Goal: Information Seeking & Learning: Learn about a topic

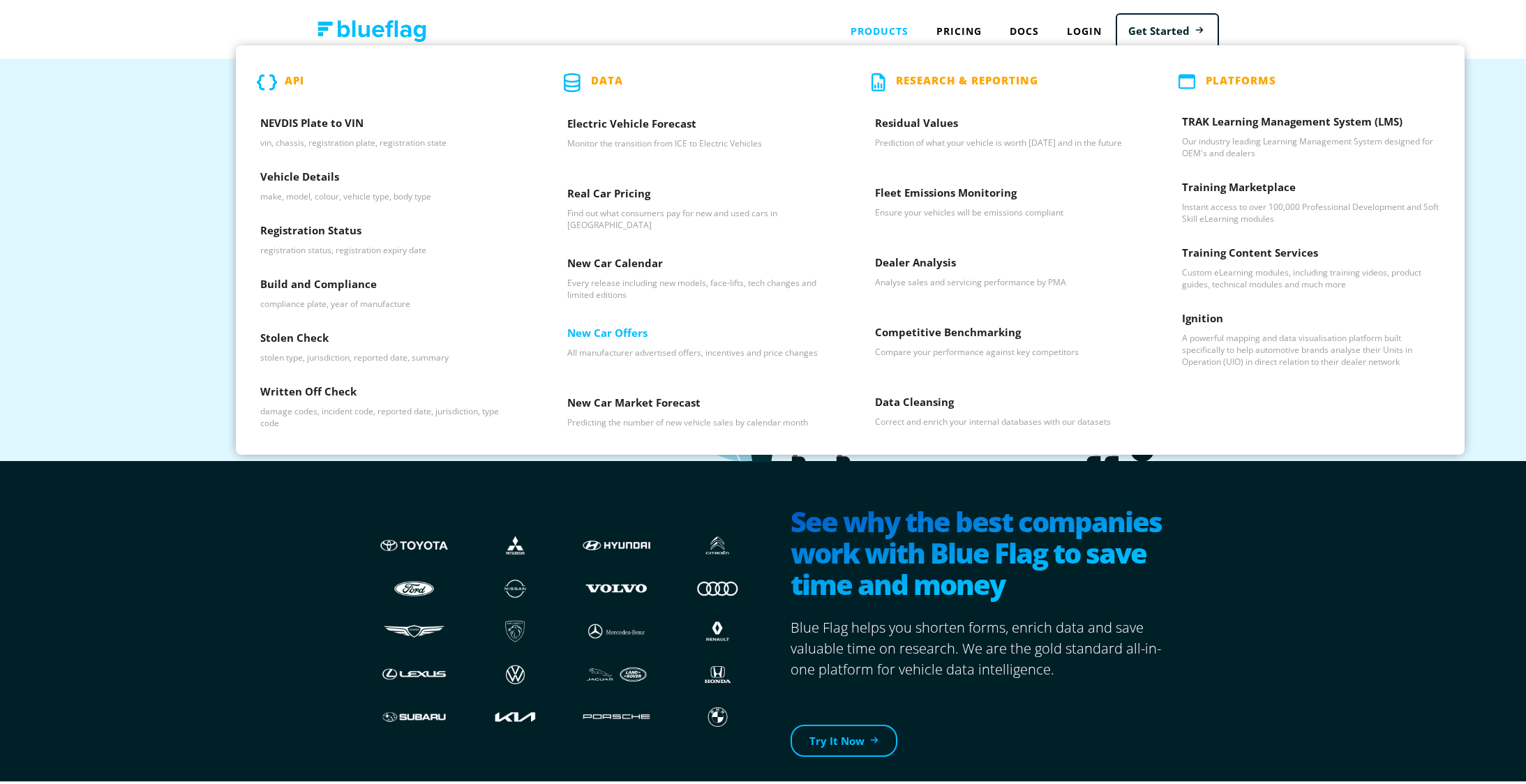
click at [611, 330] on h3 "New Car Offers" at bounding box center [696, 333] width 258 height 21
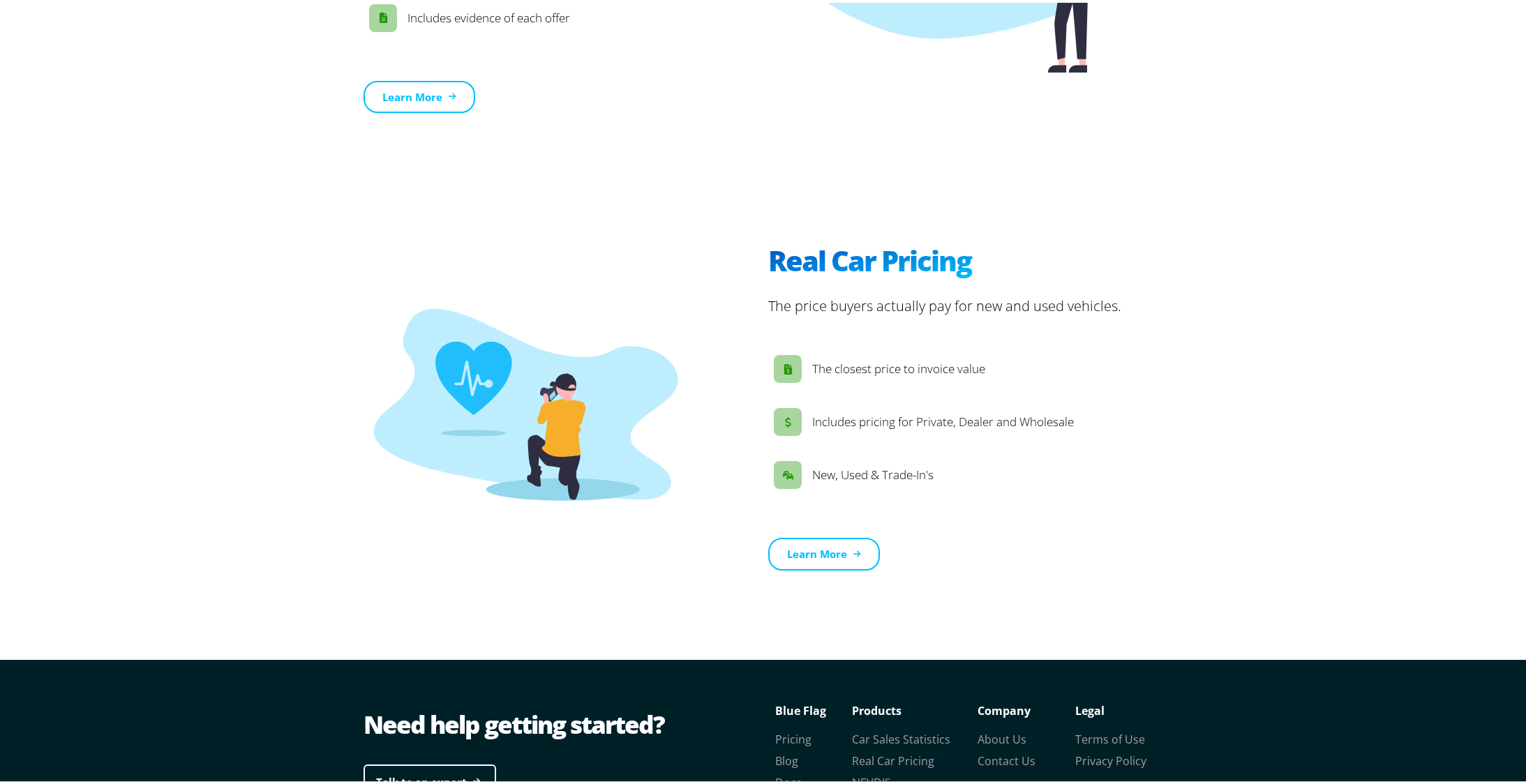
scroll to position [1982, 0]
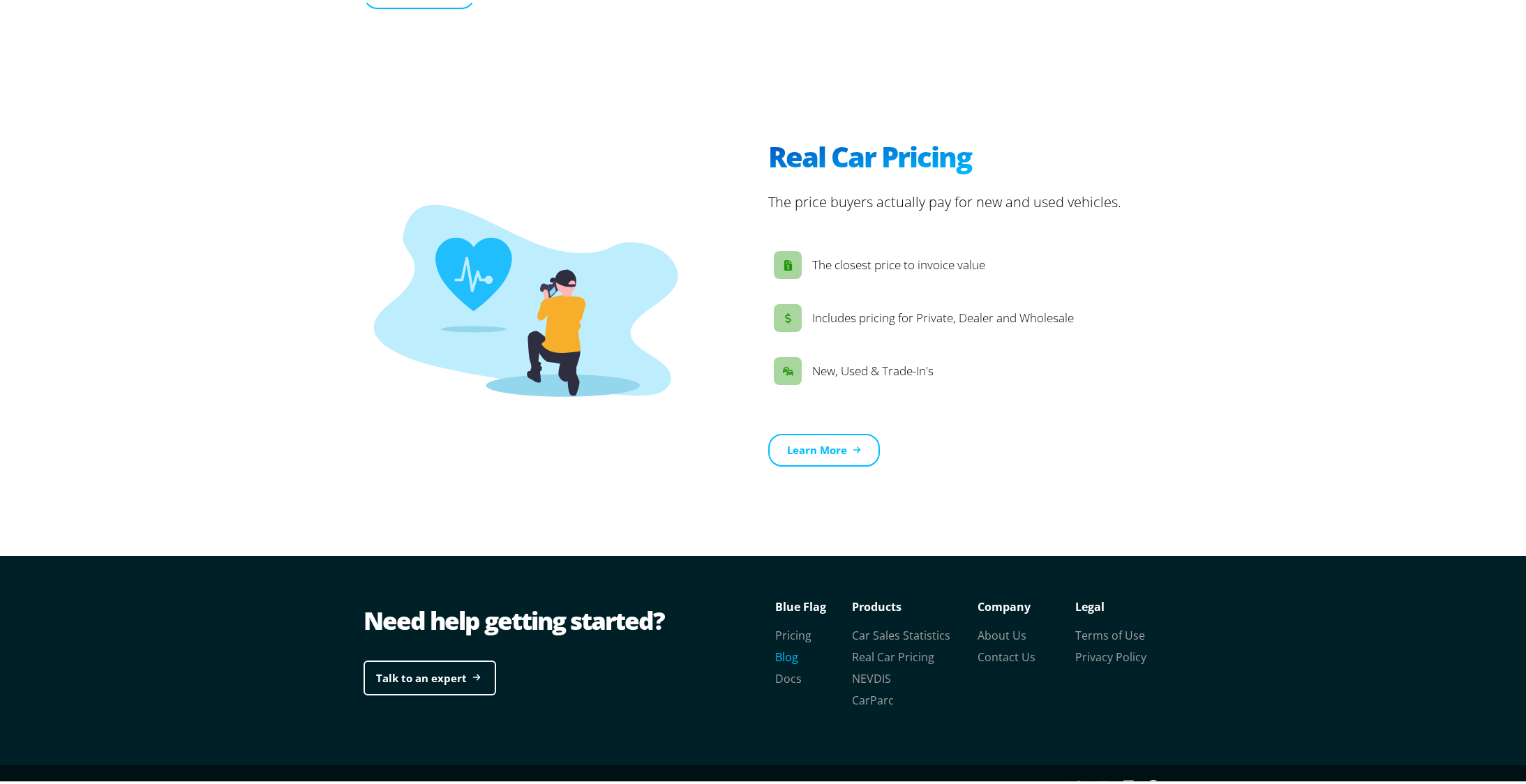
click at [775, 646] on link "Blog" at bounding box center [786, 654] width 23 height 16
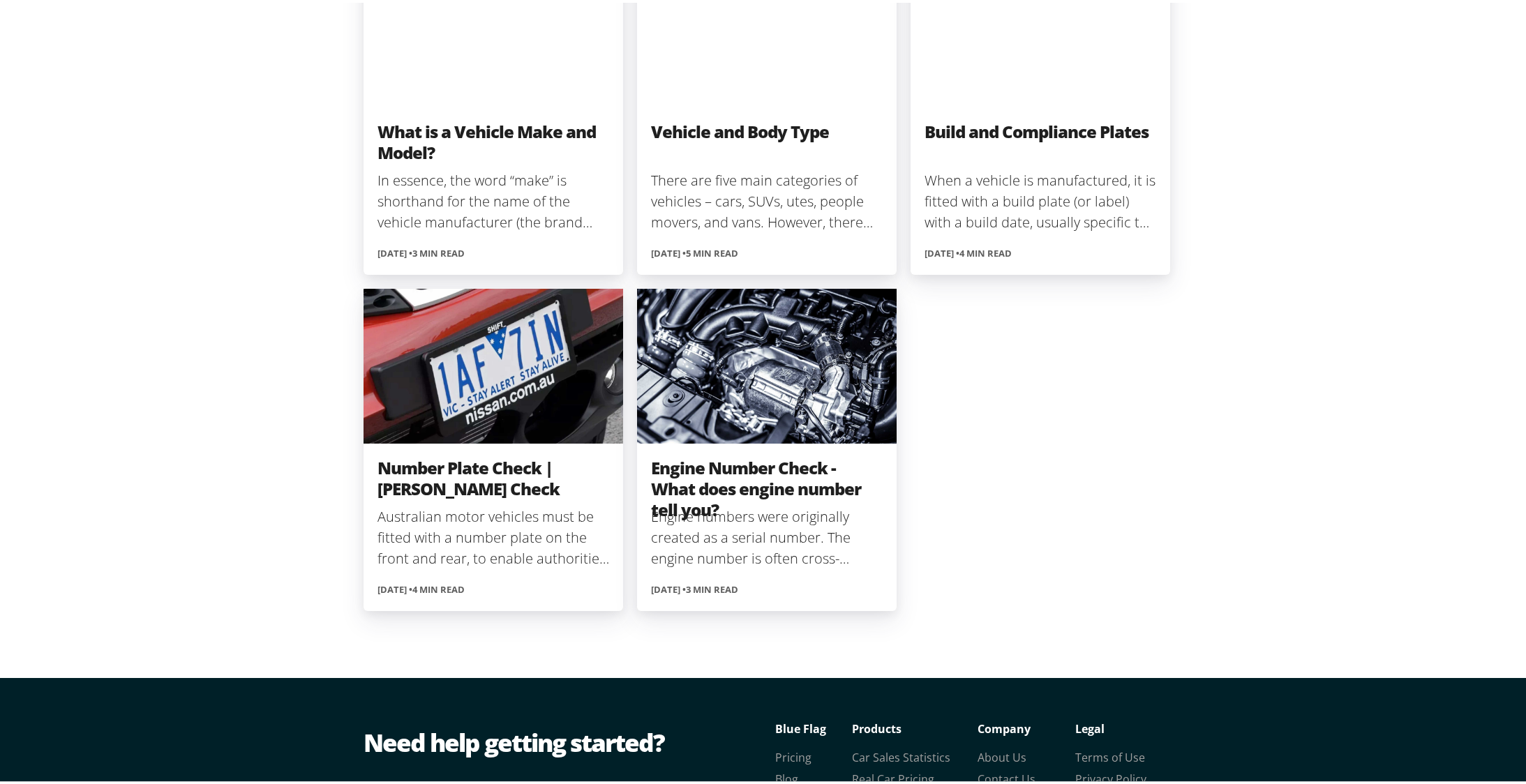
scroll to position [972, 0]
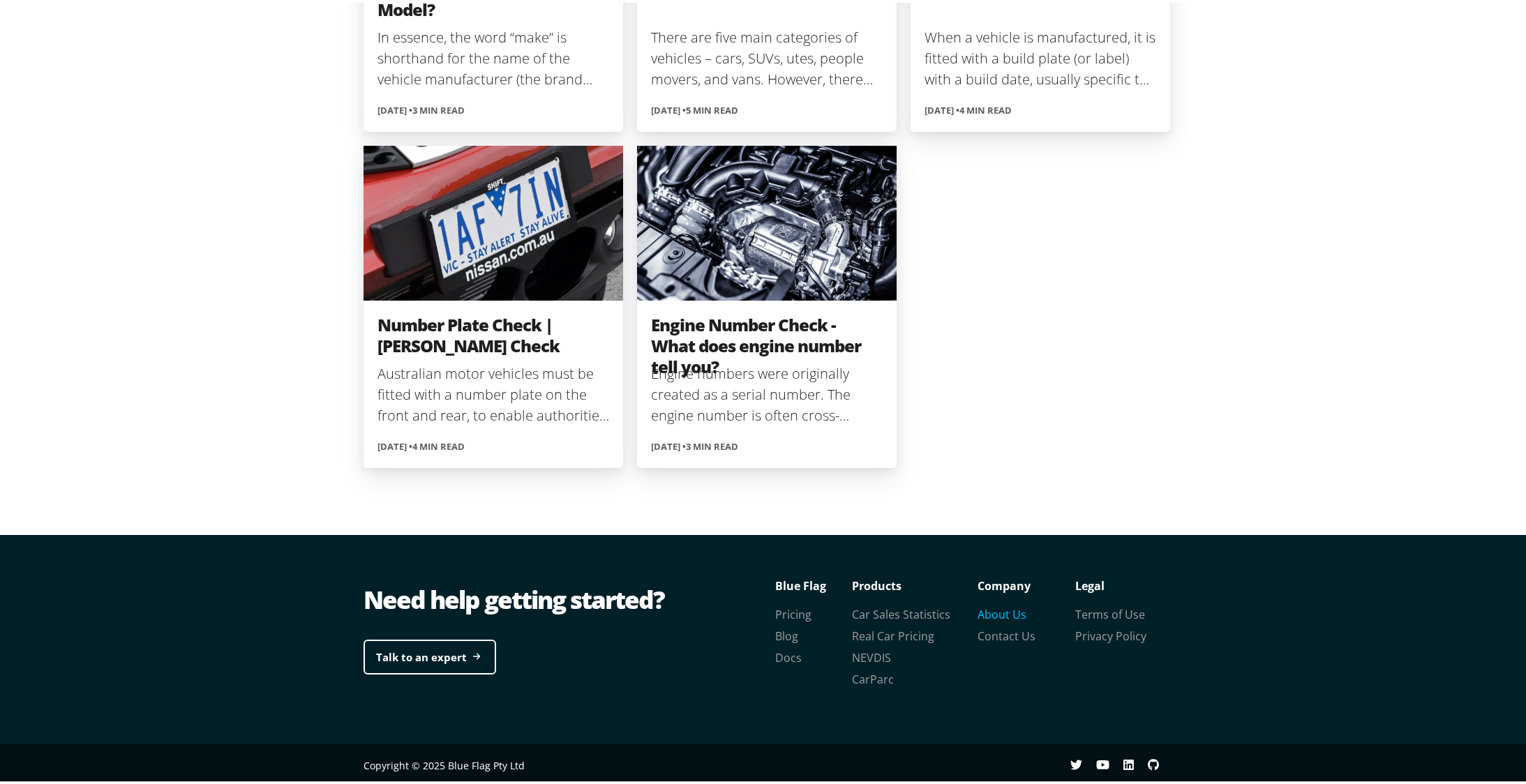
click at [1001, 605] on link "About Us" at bounding box center [1002, 611] width 49 height 16
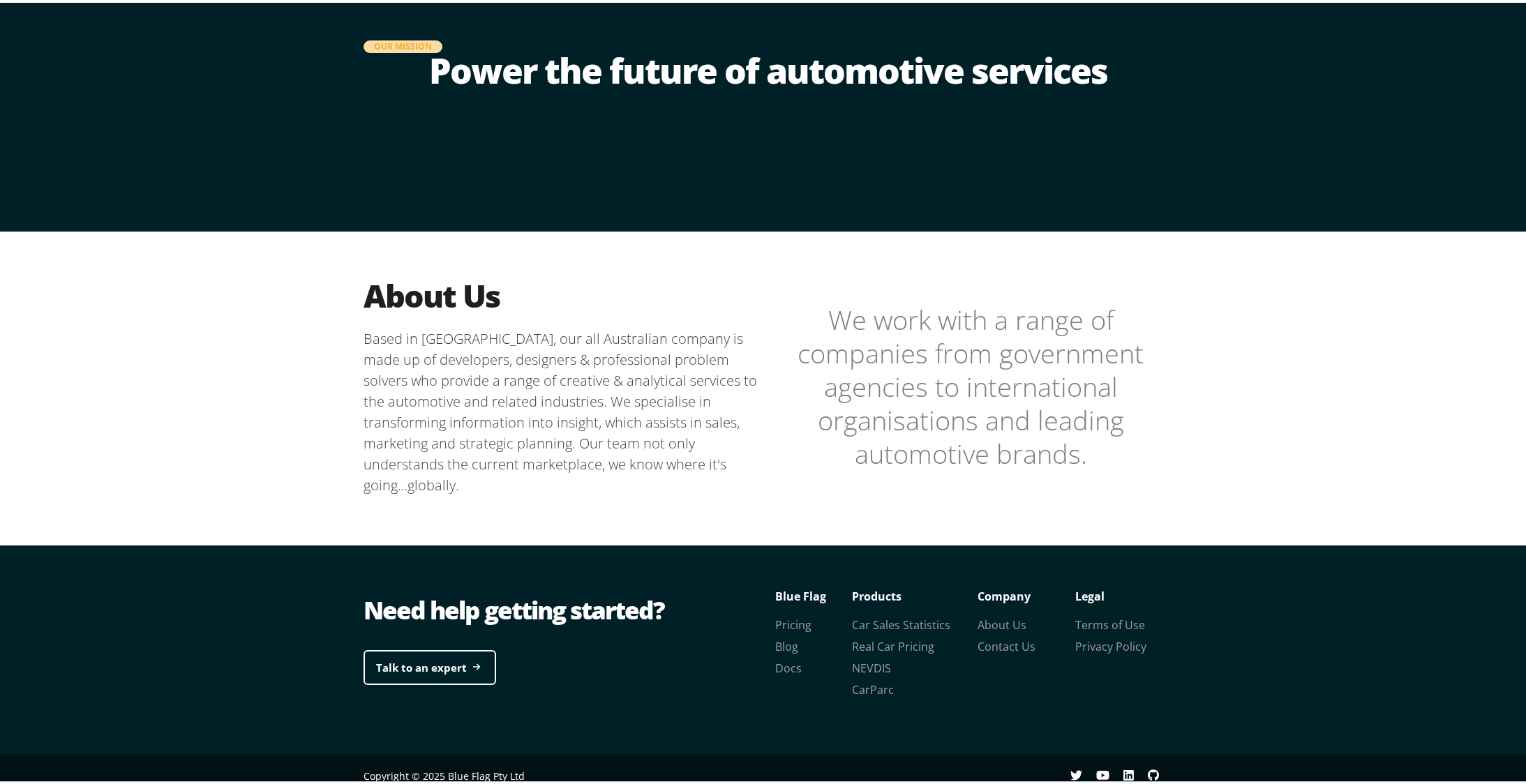
scroll to position [151, 0]
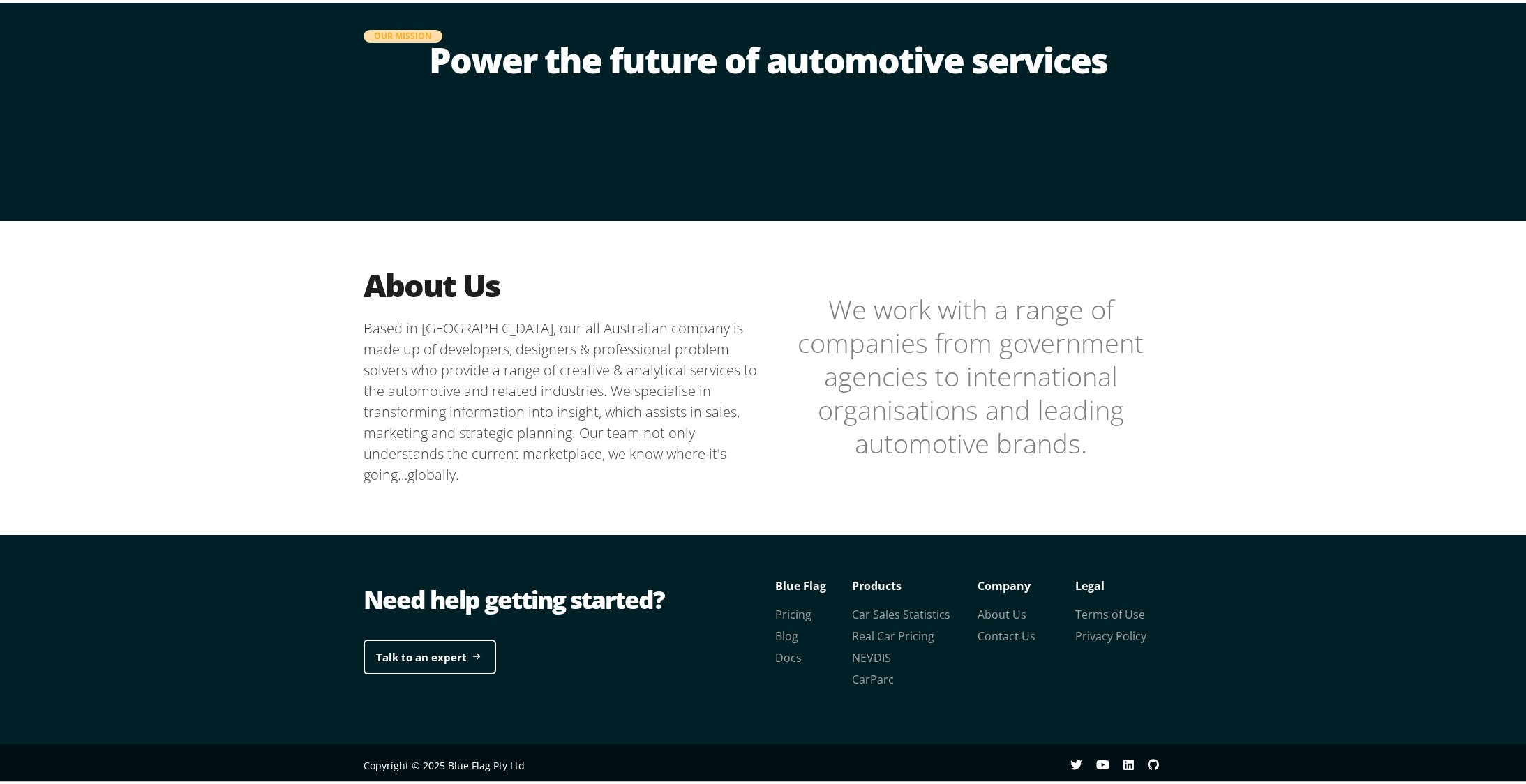
click at [805, 608] on li "Pricing" at bounding box center [813, 611] width 77 height 22
click at [785, 611] on link "Pricing" at bounding box center [793, 611] width 36 height 16
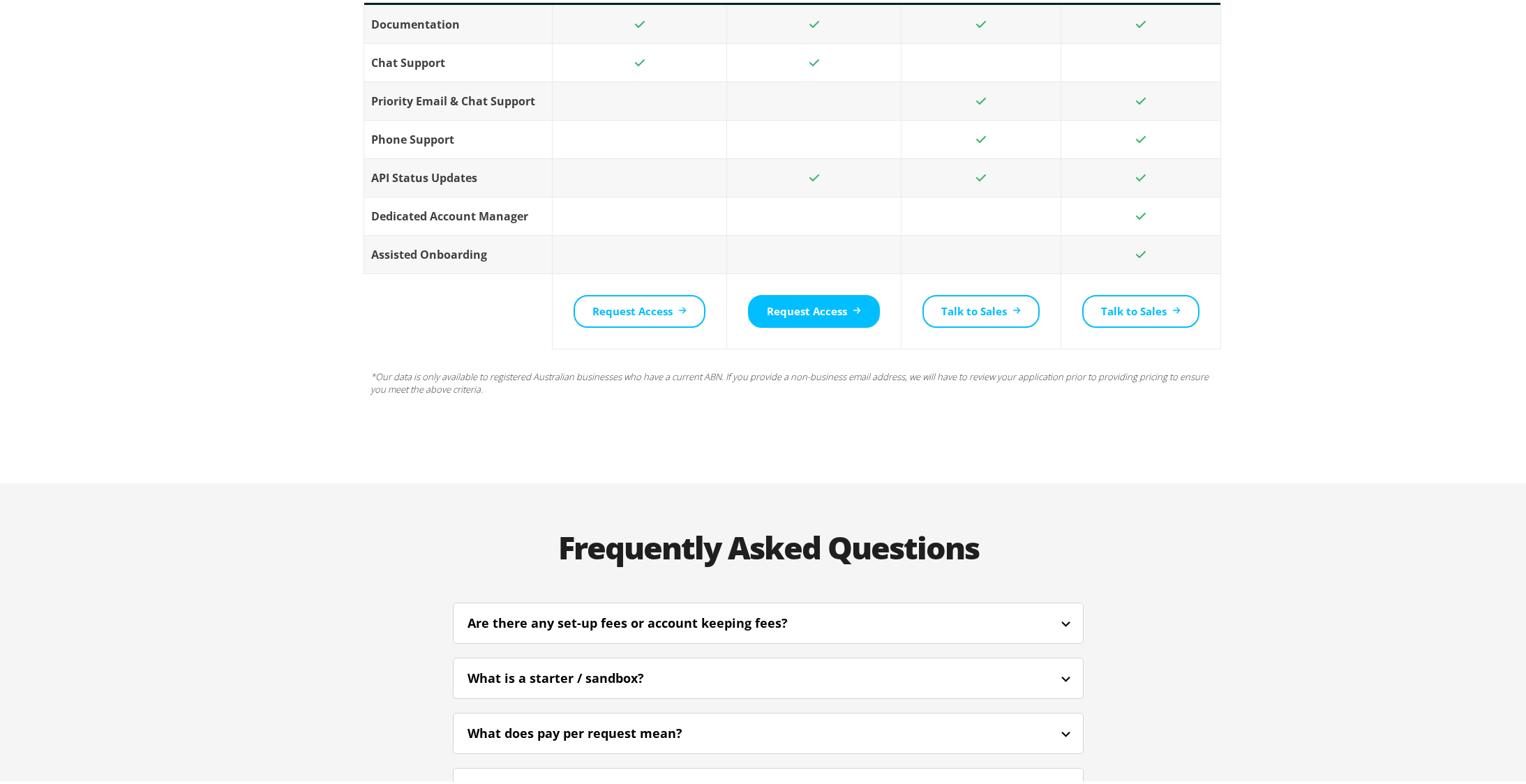
scroll to position [3139, 0]
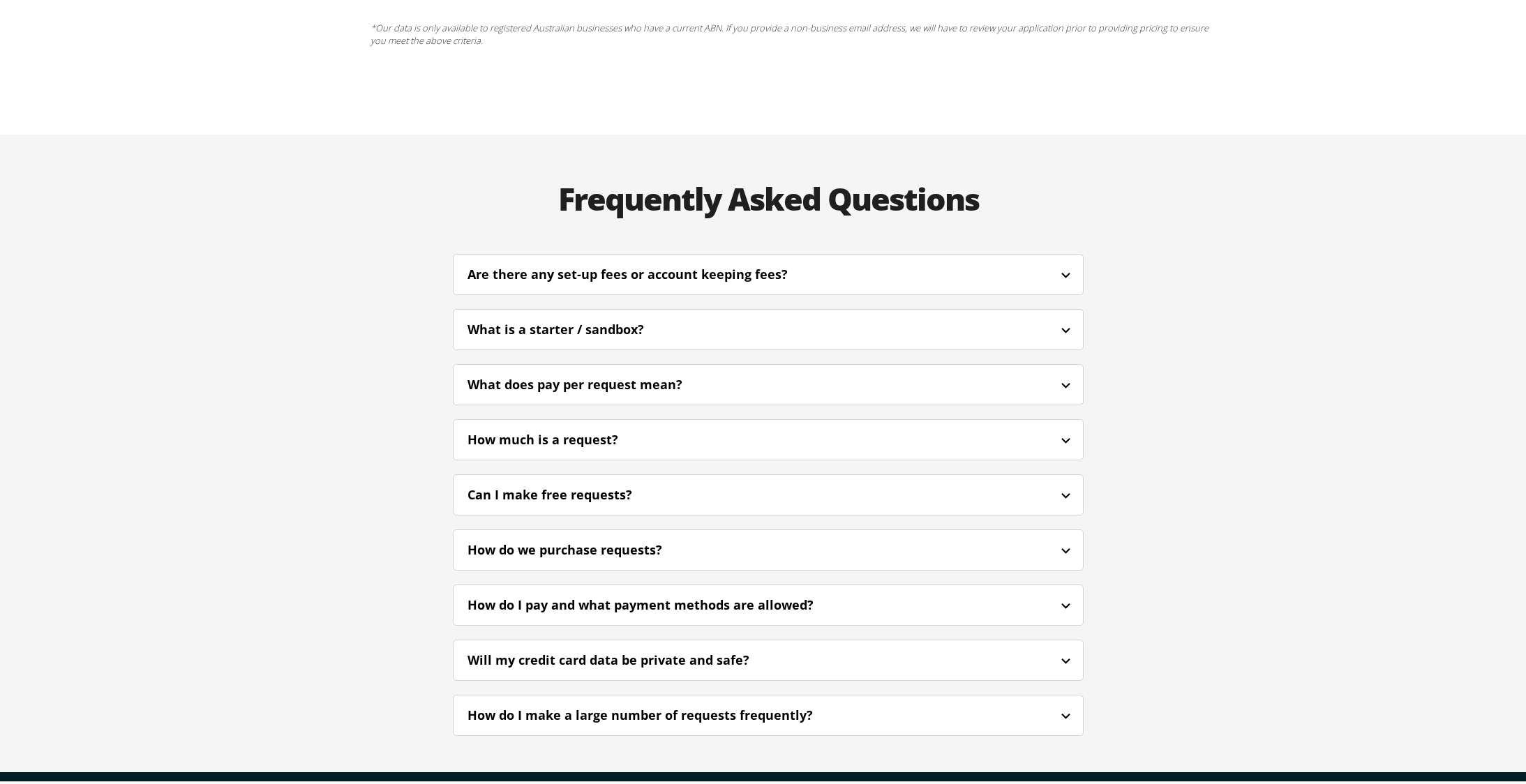
click at [864, 255] on div "Are there any set-up fees or account keeping fees?" at bounding box center [769, 271] width 629 height 33
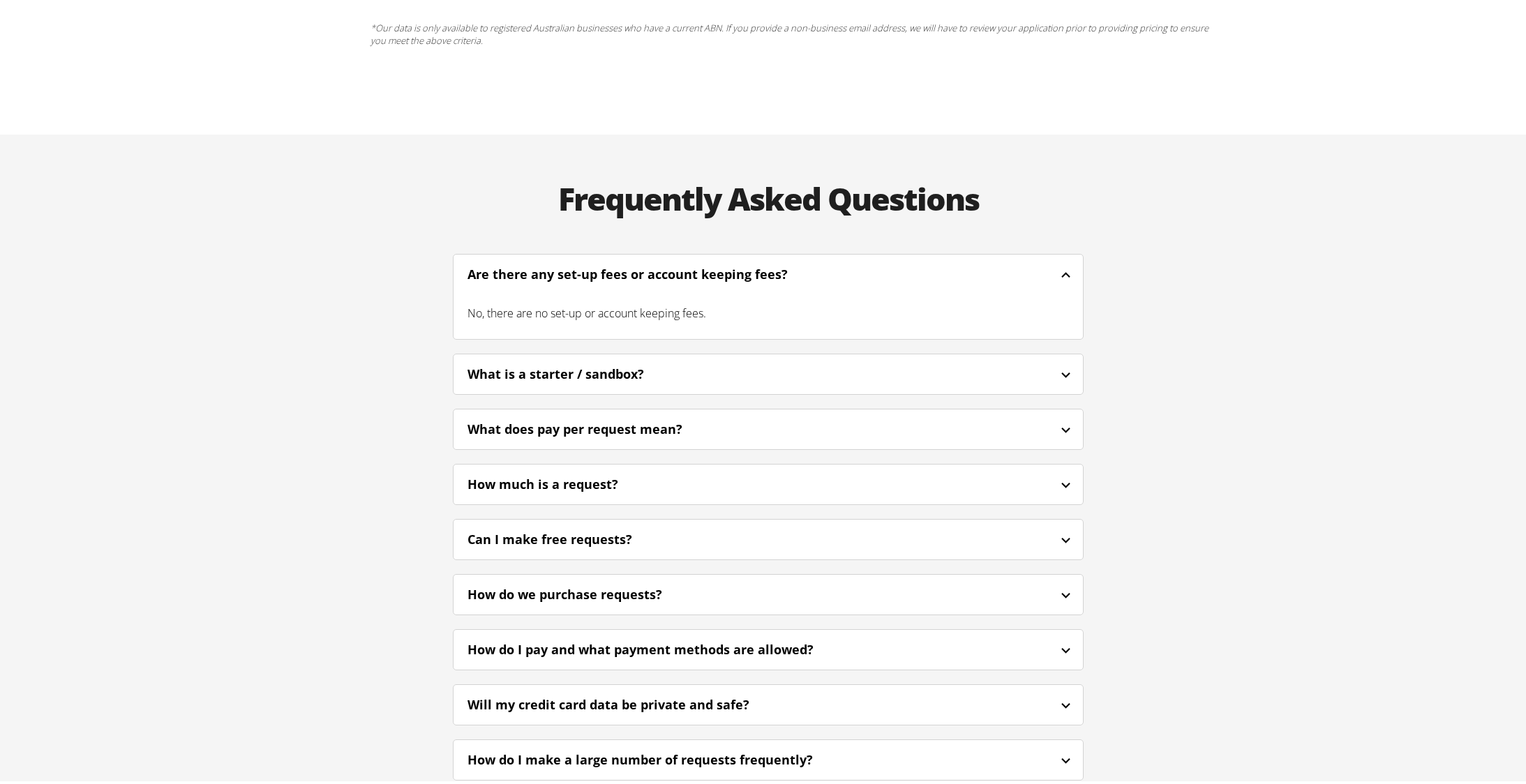
click at [773, 355] on div "What is a starter / sandbox?" at bounding box center [769, 371] width 629 height 33
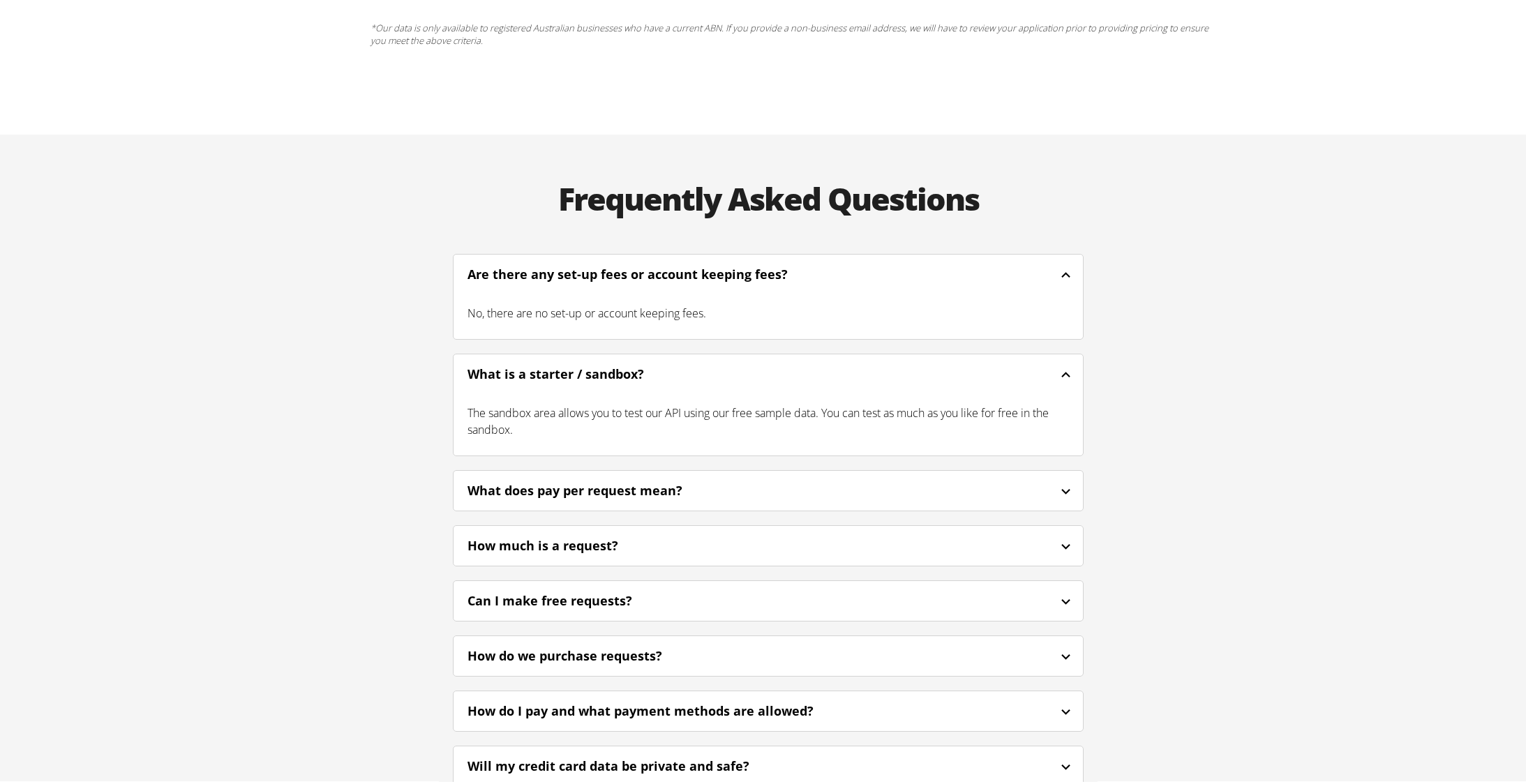
click at [844, 472] on div "What does pay per request mean?" at bounding box center [769, 488] width 629 height 33
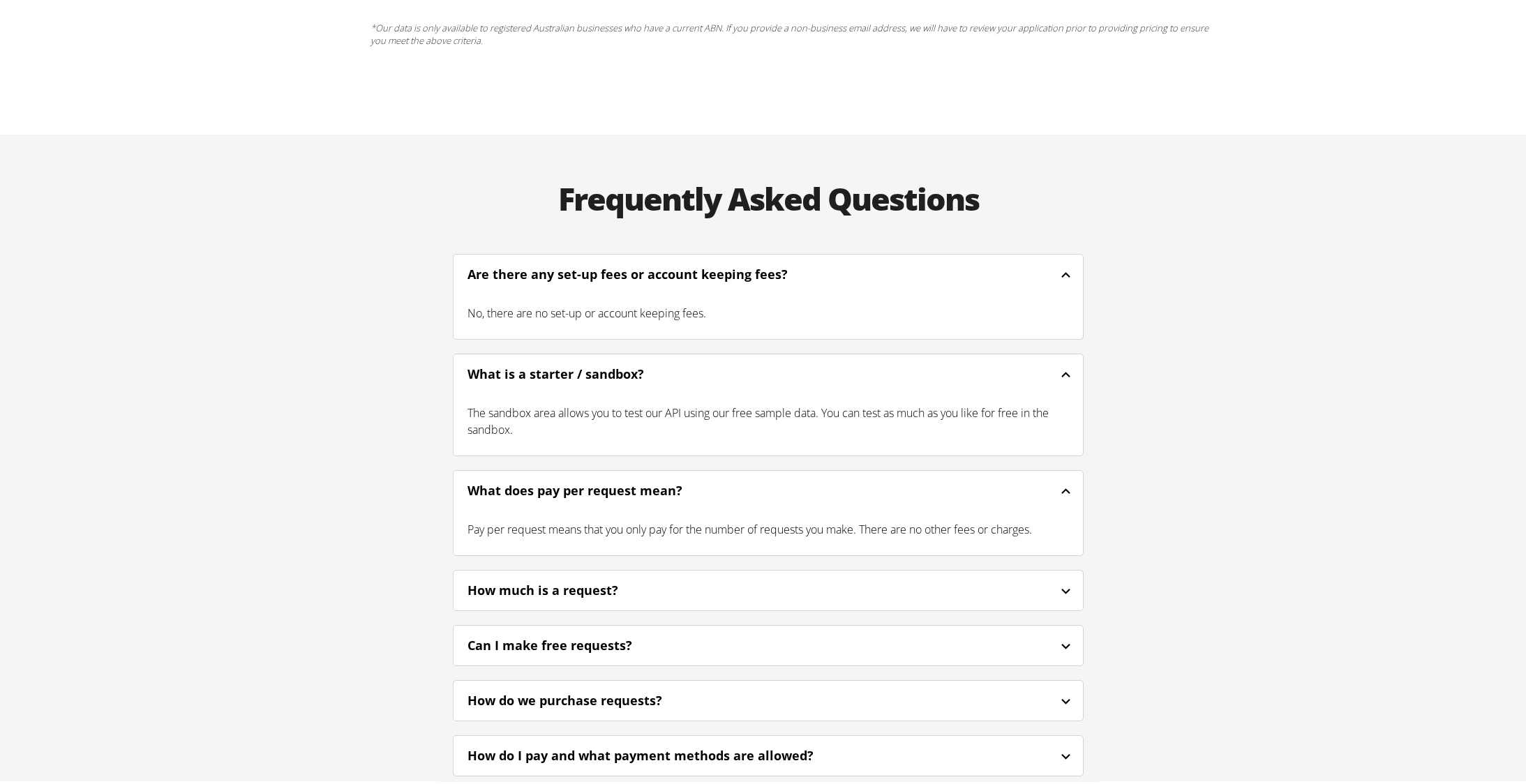
click at [866, 571] on div "How much is a request?" at bounding box center [769, 588] width 629 height 33
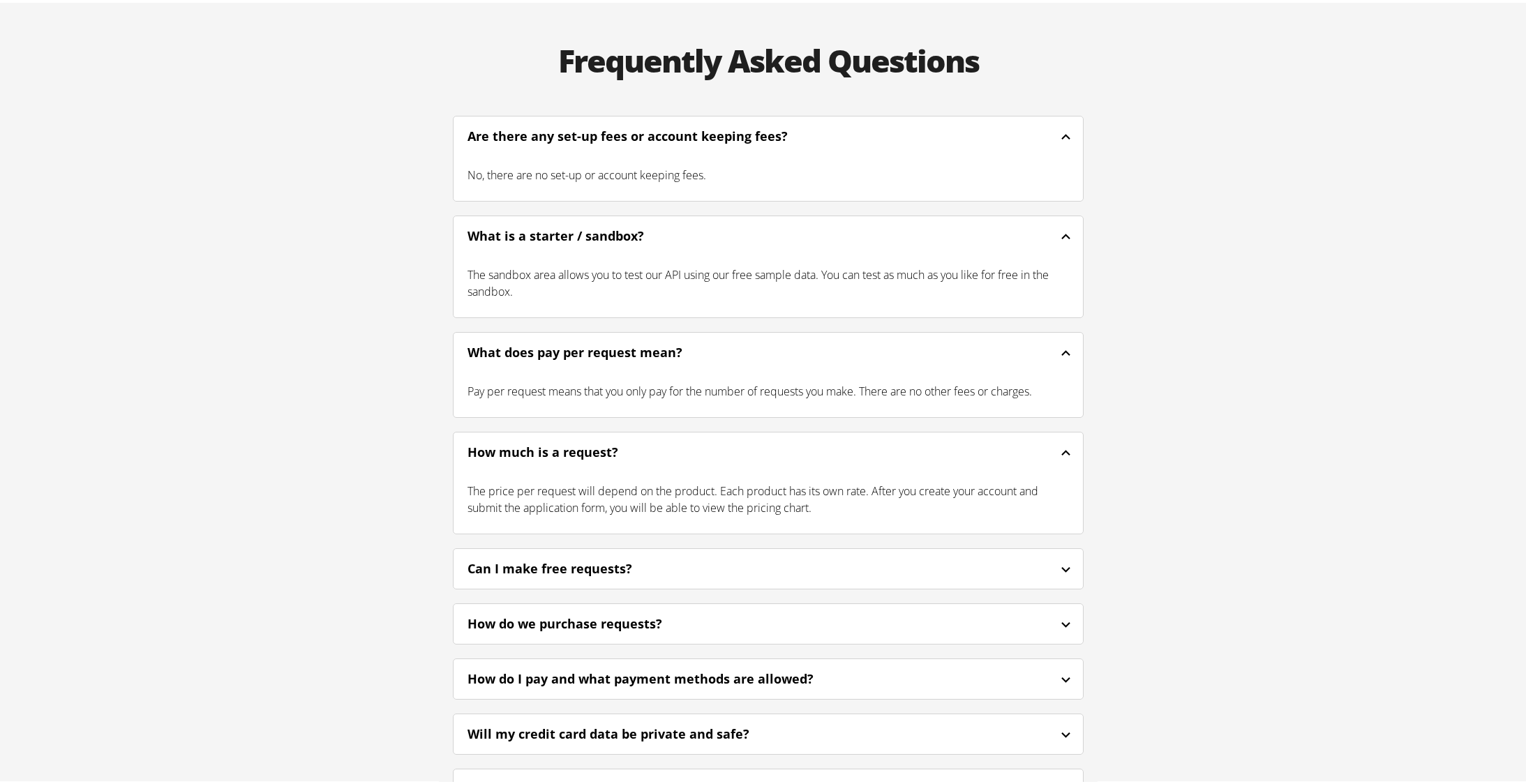
scroll to position [3278, 0]
click at [923, 548] on div "Can I make free requests?" at bounding box center [769, 565] width 629 height 33
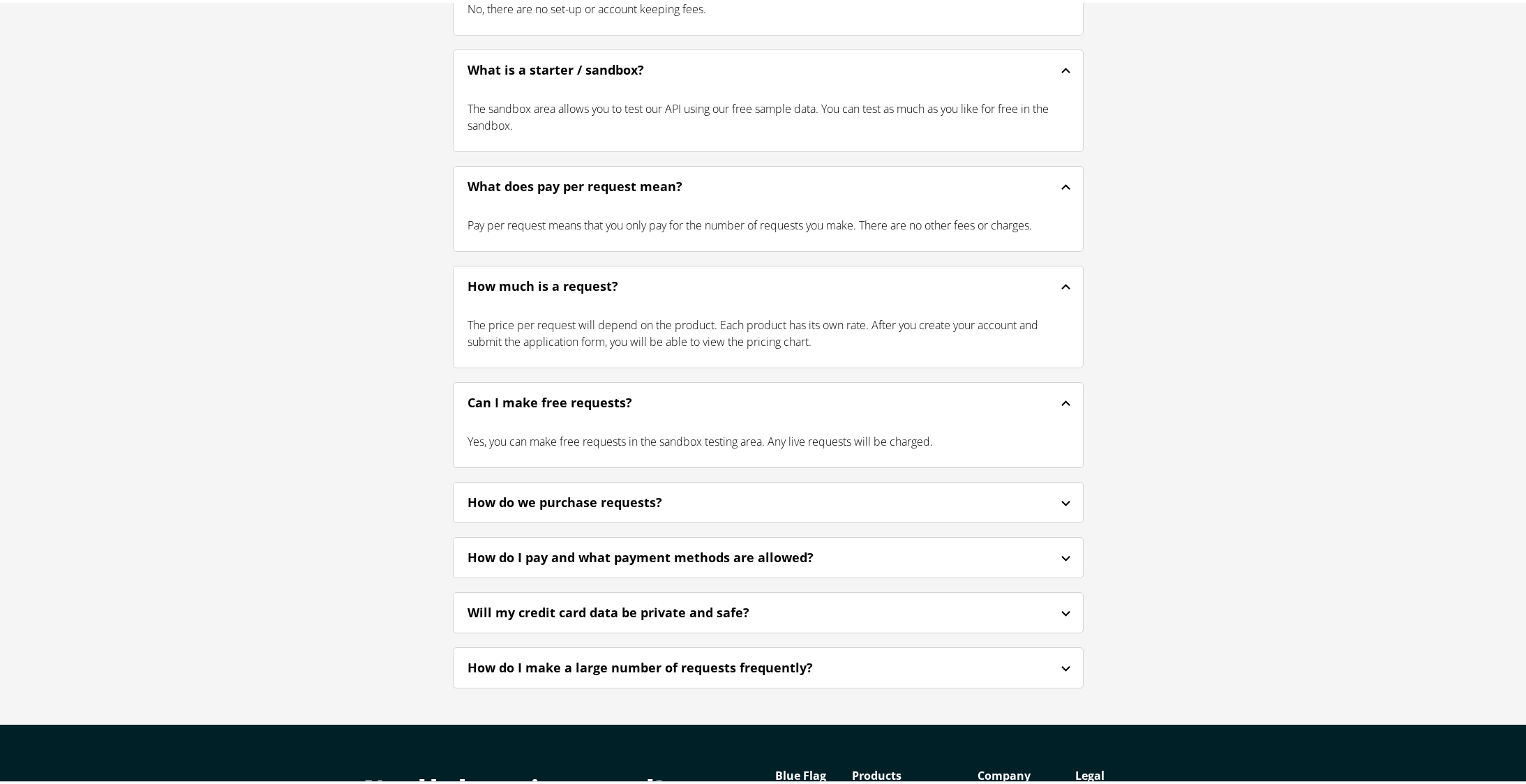
scroll to position [3488, 0]
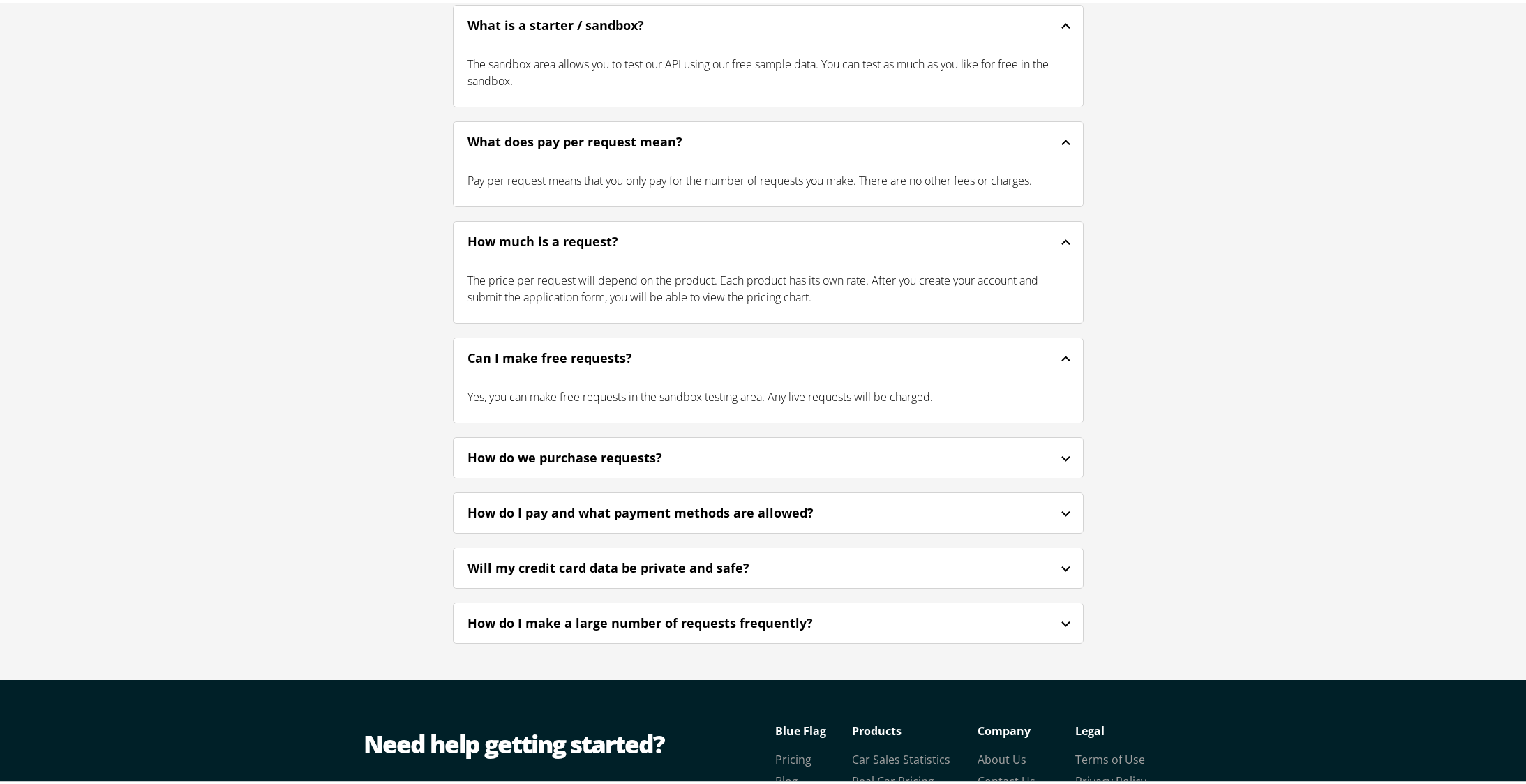
click at [778, 439] on div "How do we purchase requests?" at bounding box center [769, 455] width 629 height 33
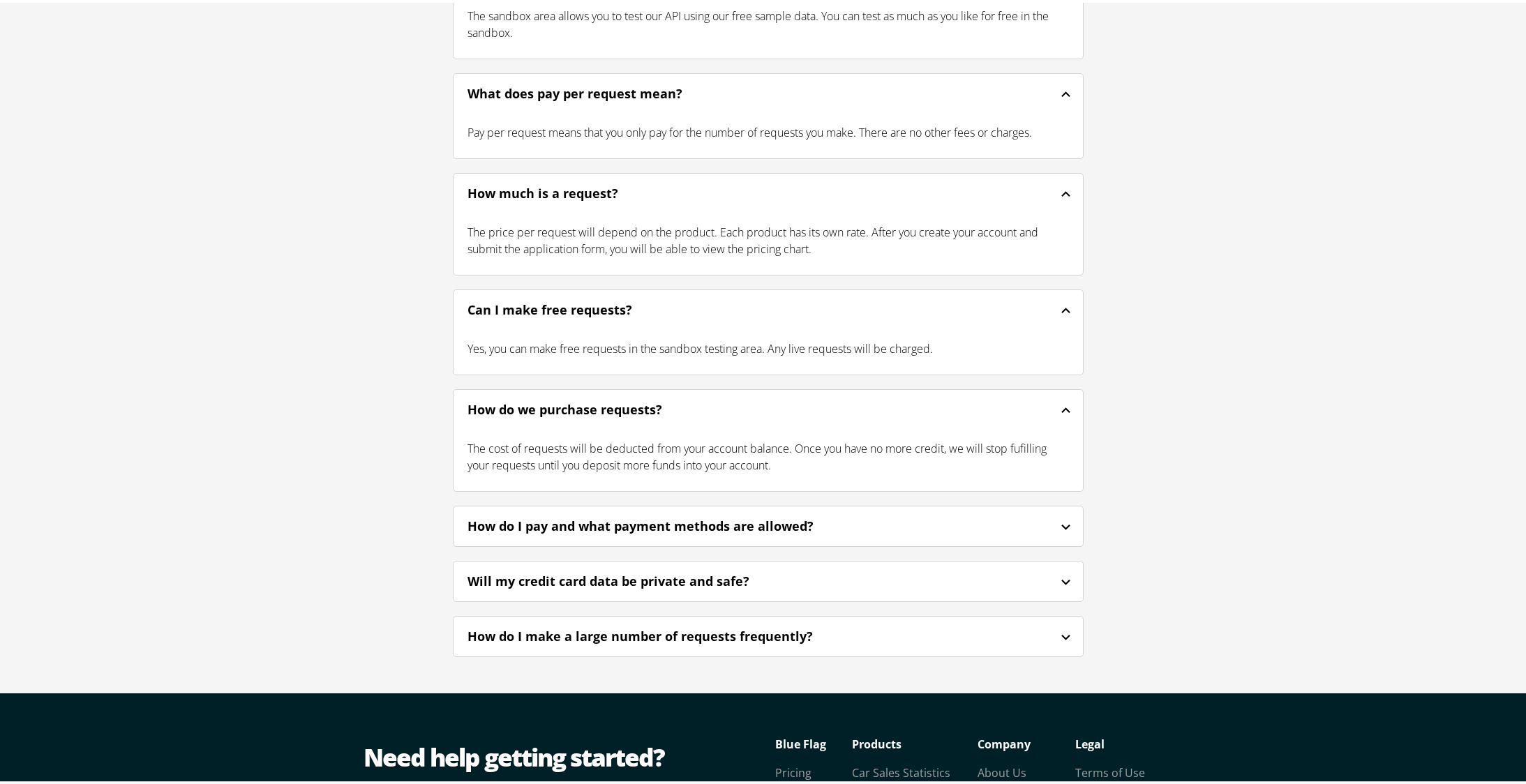
scroll to position [3558, 0]
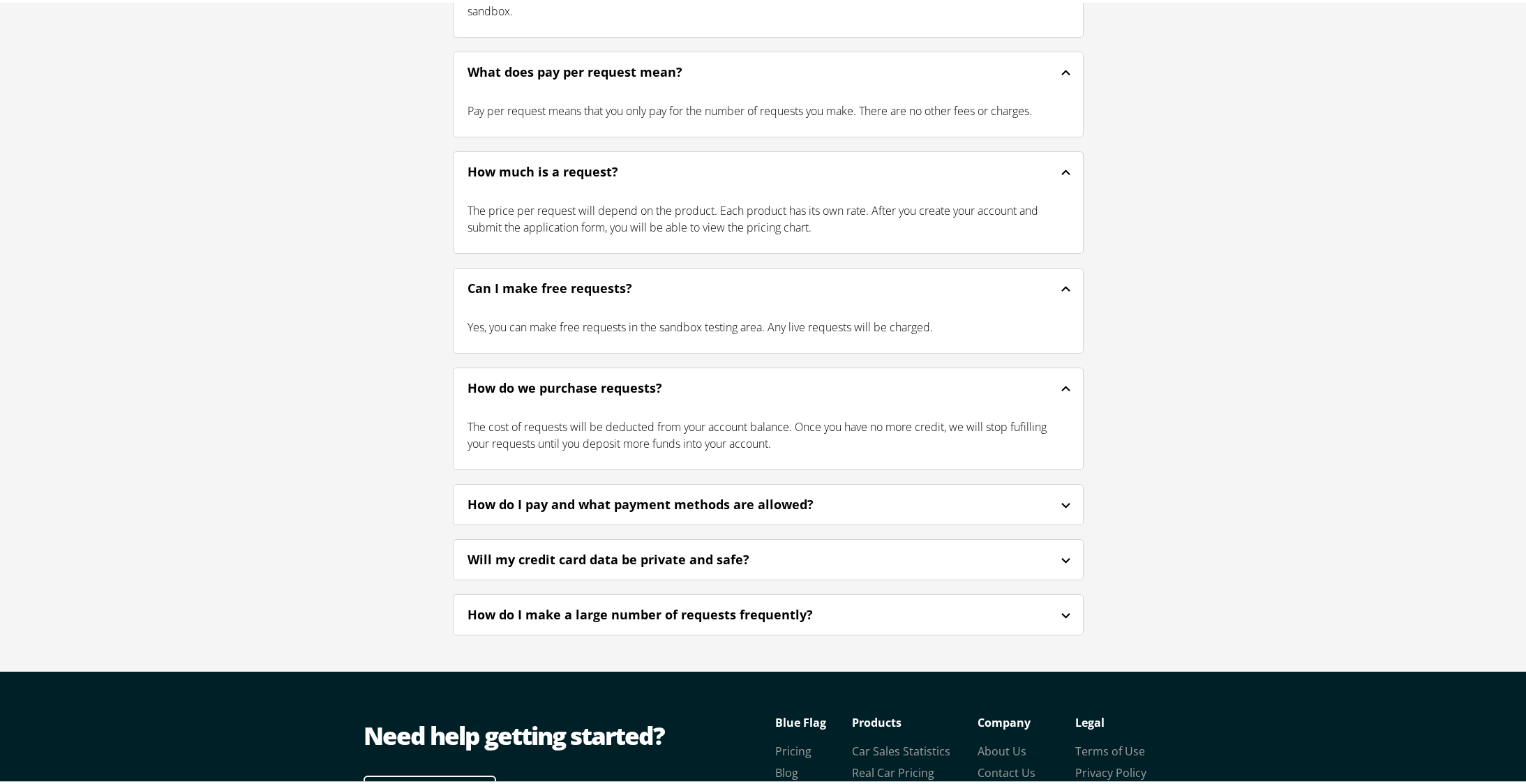
click at [845, 486] on div "How do I pay and what payment methods are allowed?" at bounding box center [769, 502] width 629 height 33
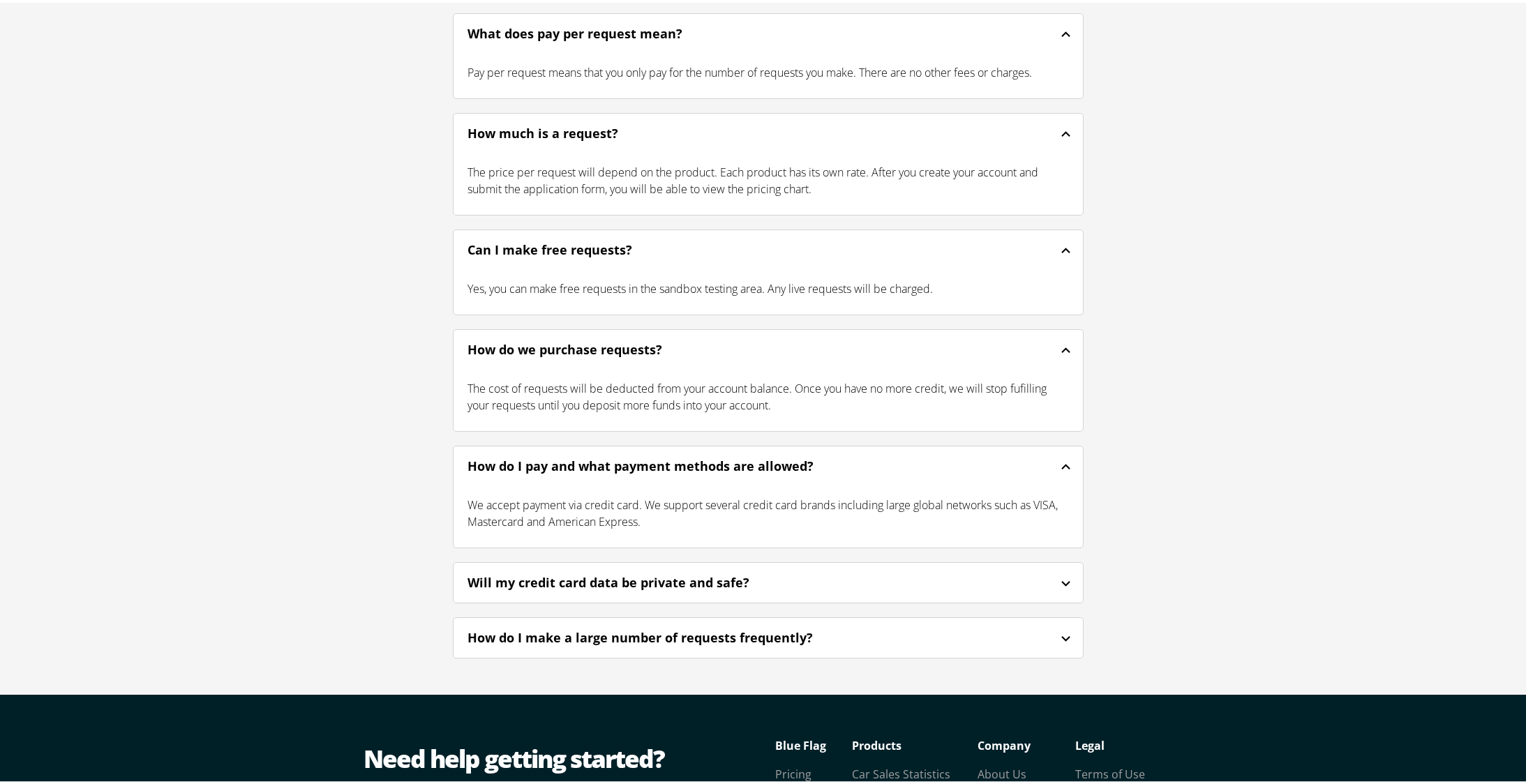
scroll to position [3627, 0]
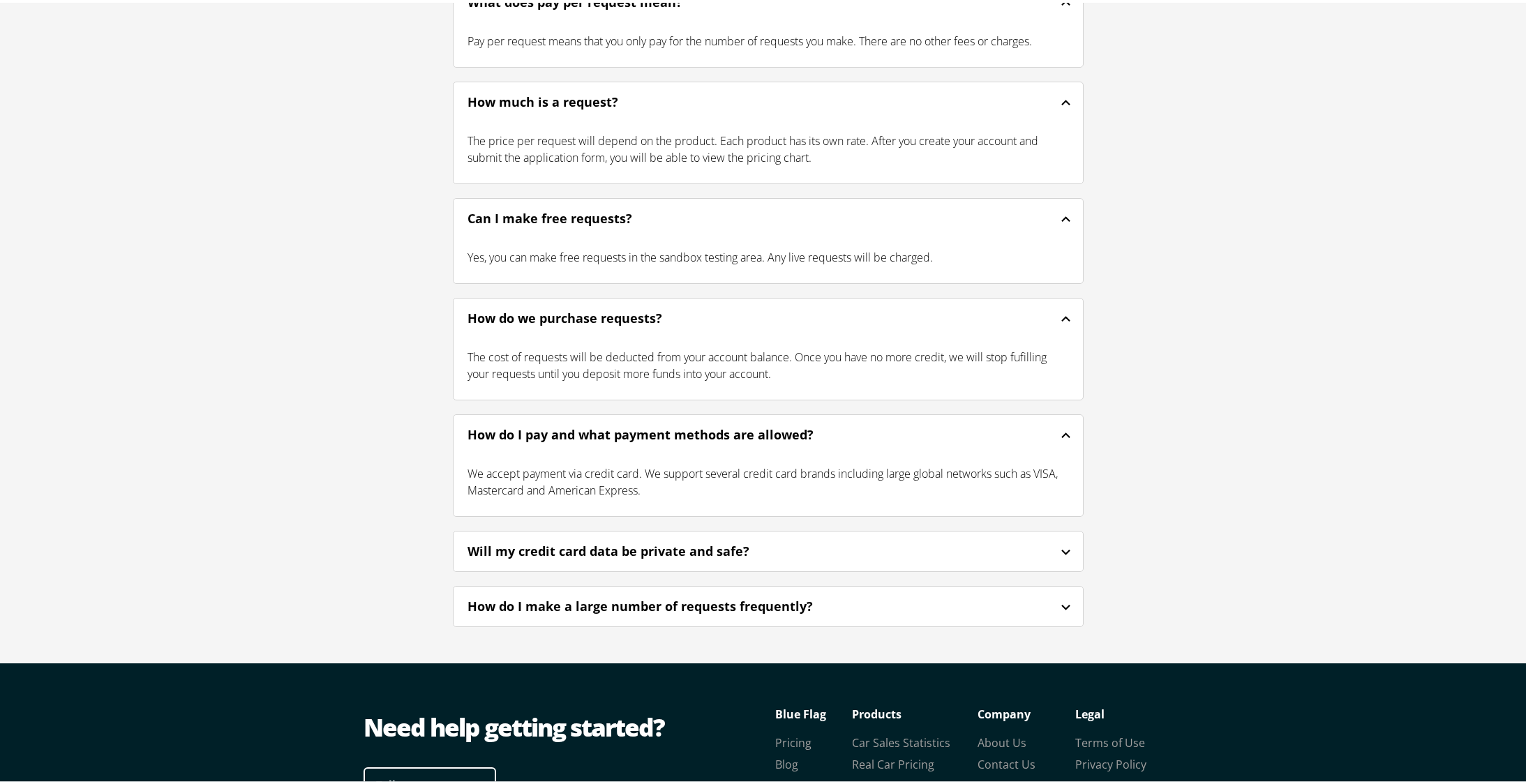
click at [784, 533] on div "Will my credit card data be private and safe?" at bounding box center [769, 549] width 629 height 33
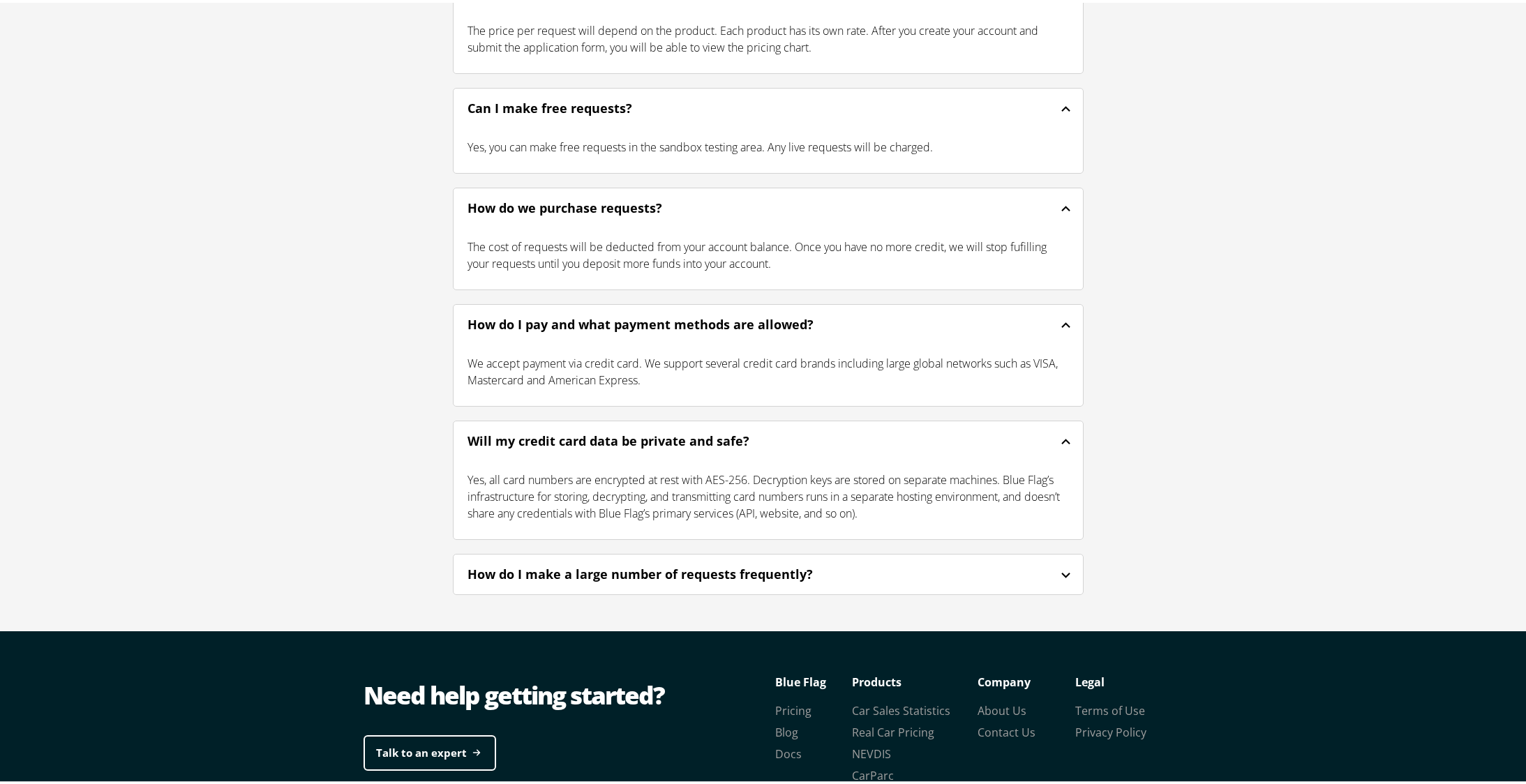
scroll to position [3738, 0]
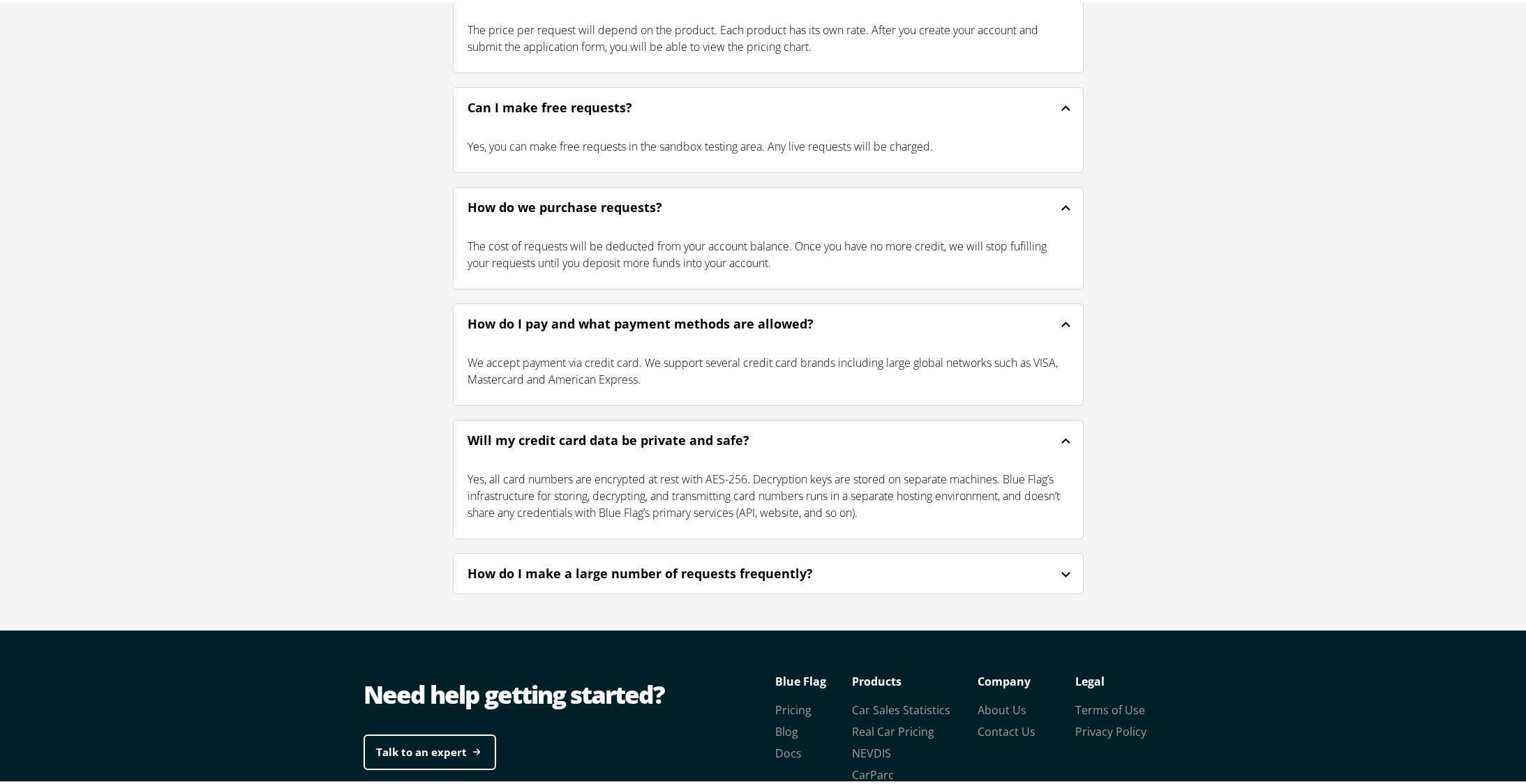
click at [856, 555] on div "How do I make a large number of requests frequently?" at bounding box center [769, 571] width 629 height 33
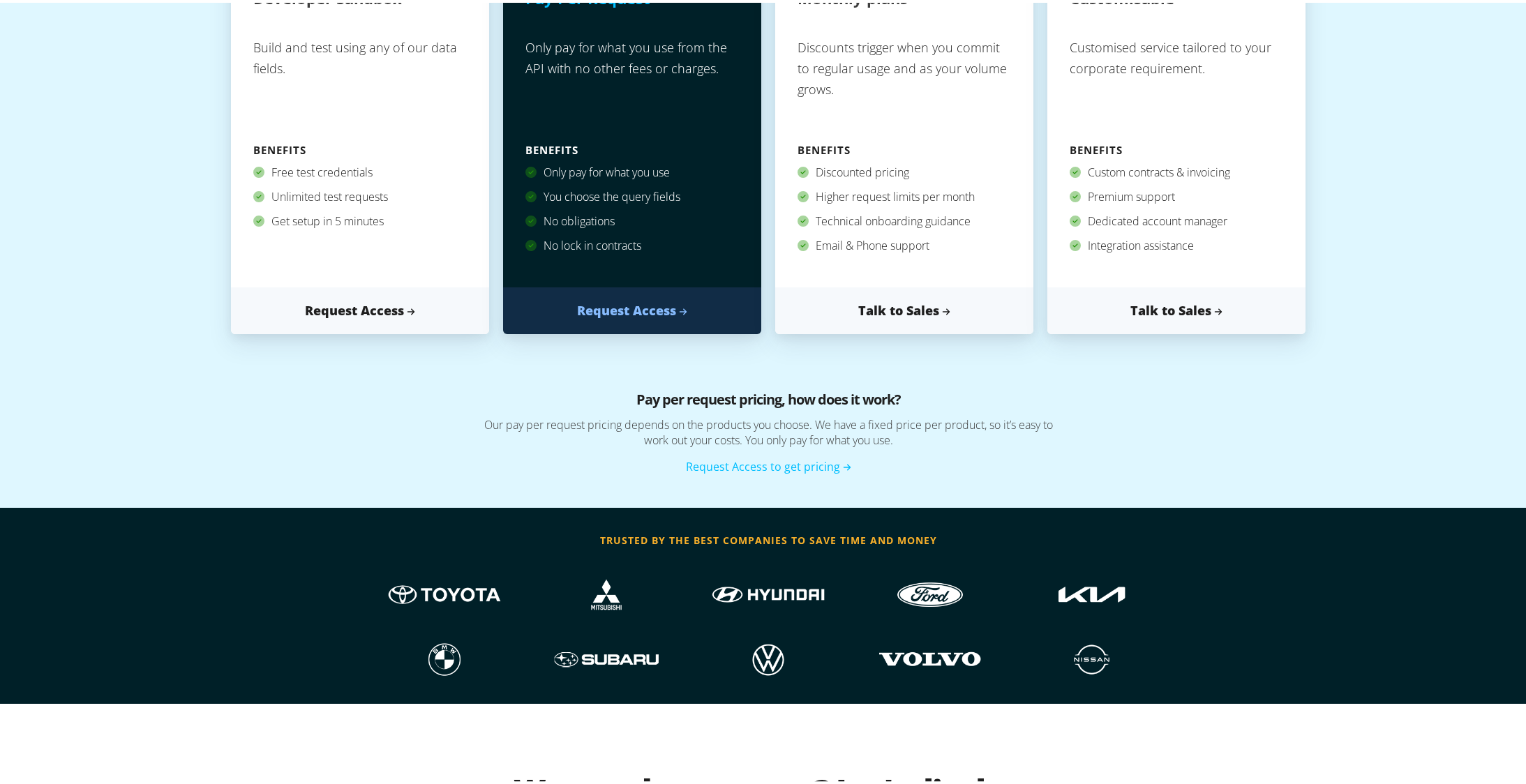
scroll to position [0, 0]
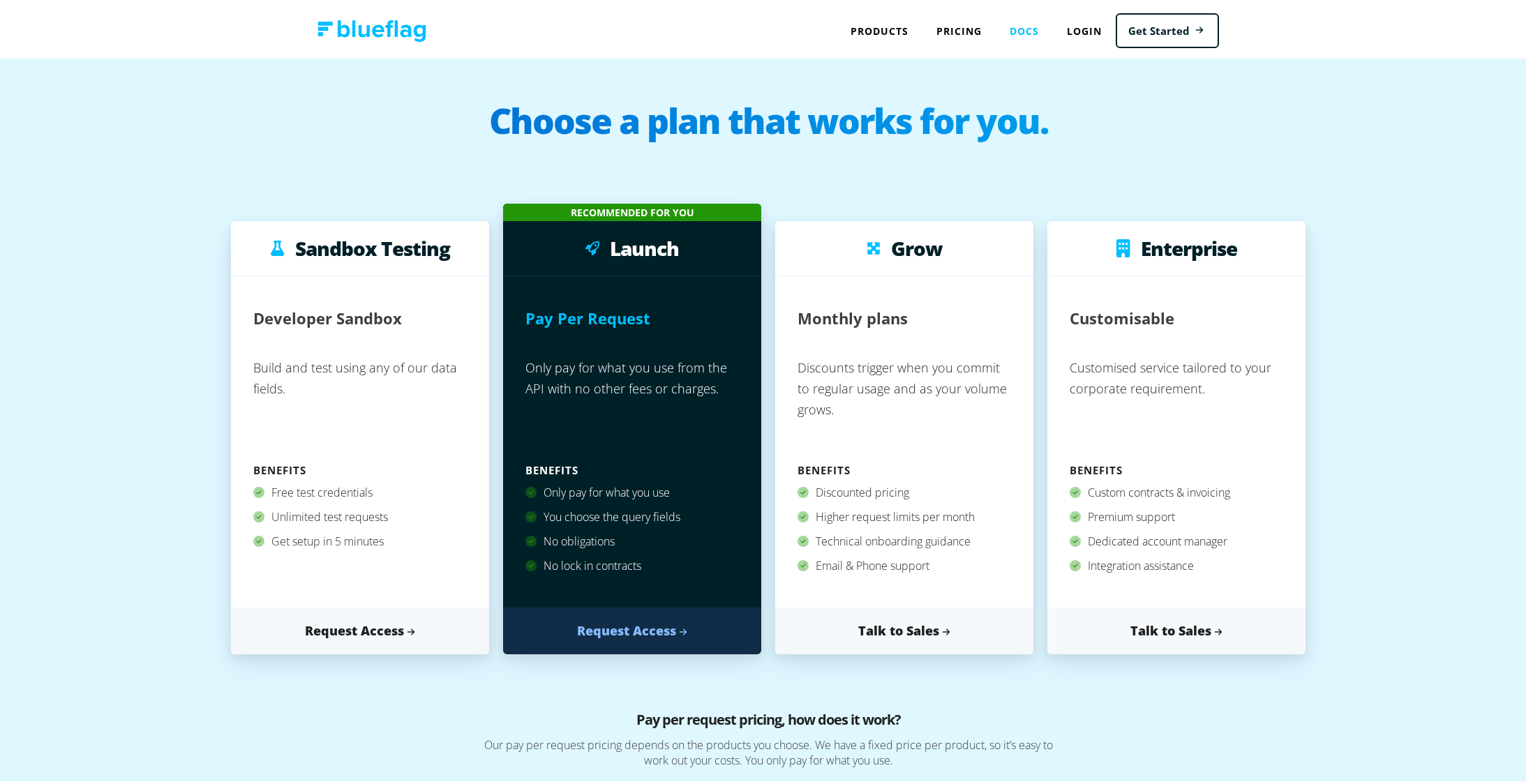
click at [1016, 34] on link "Docs" at bounding box center [1024, 28] width 57 height 28
